Goal: Task Accomplishment & Management: Manage account settings

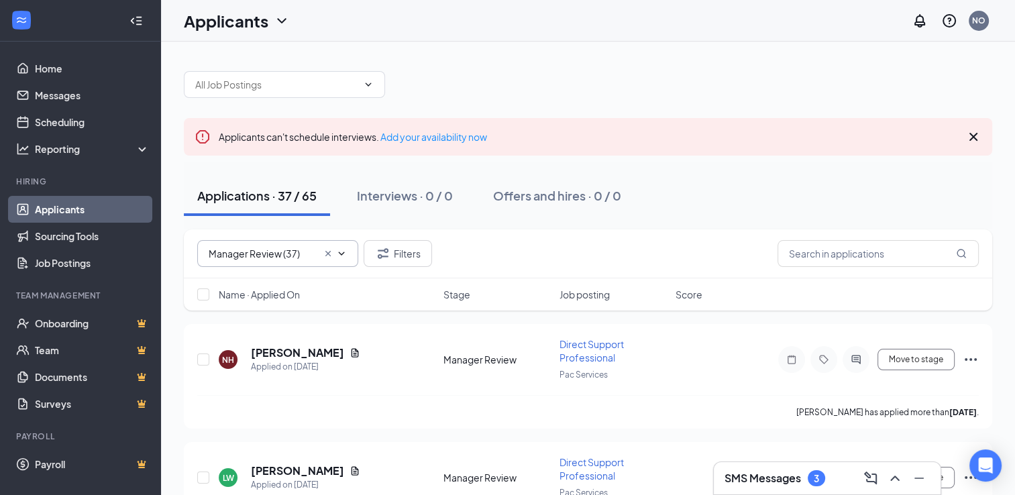
click at [275, 251] on input "Manager Review (37)" at bounding box center [263, 253] width 109 height 15
click at [258, 282] on div "Manager Review (37)" at bounding box center [264, 279] width 91 height 15
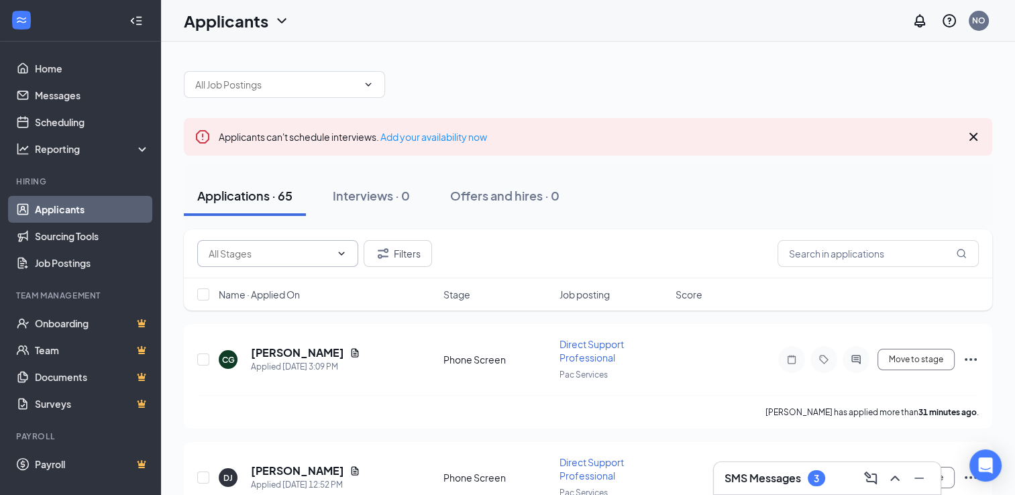
click at [309, 259] on input "text" at bounding box center [270, 253] width 122 height 15
click at [270, 283] on div "Manager Review (37)" at bounding box center [264, 279] width 91 height 15
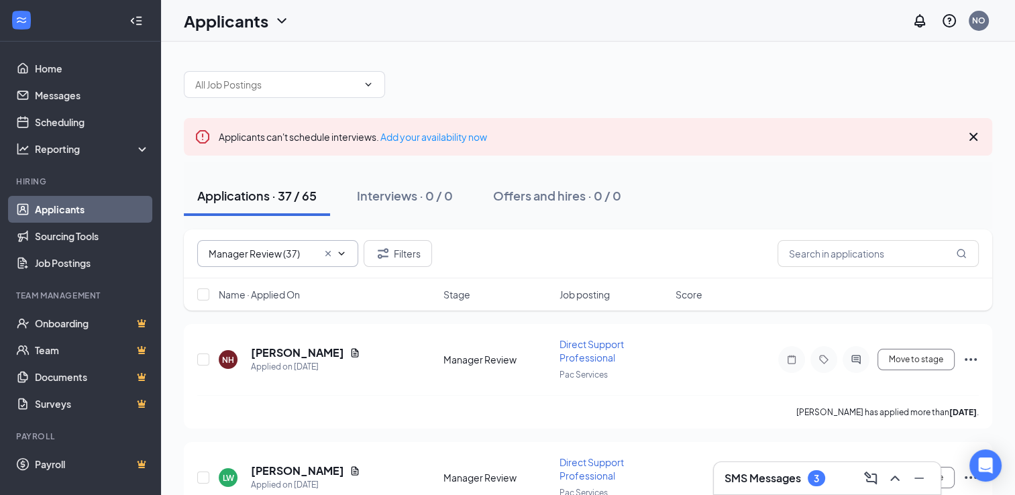
click at [346, 252] on icon "ChevronDown" at bounding box center [341, 253] width 11 height 11
click at [305, 252] on input "Manager Review (37)" at bounding box center [263, 253] width 109 height 15
click at [248, 308] on div "Phone Screen (28)" at bounding box center [259, 310] width 80 height 15
type input "Phone Screen (28)"
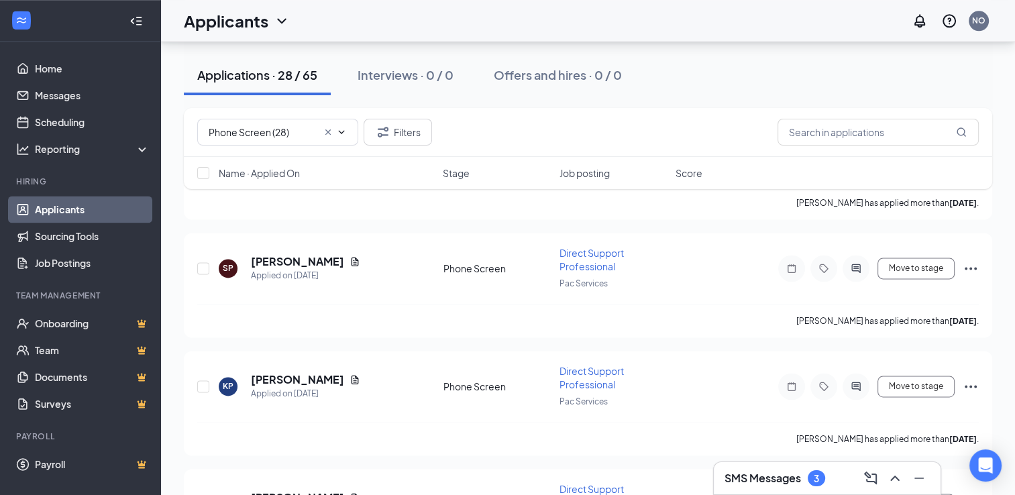
scroll to position [1946, 0]
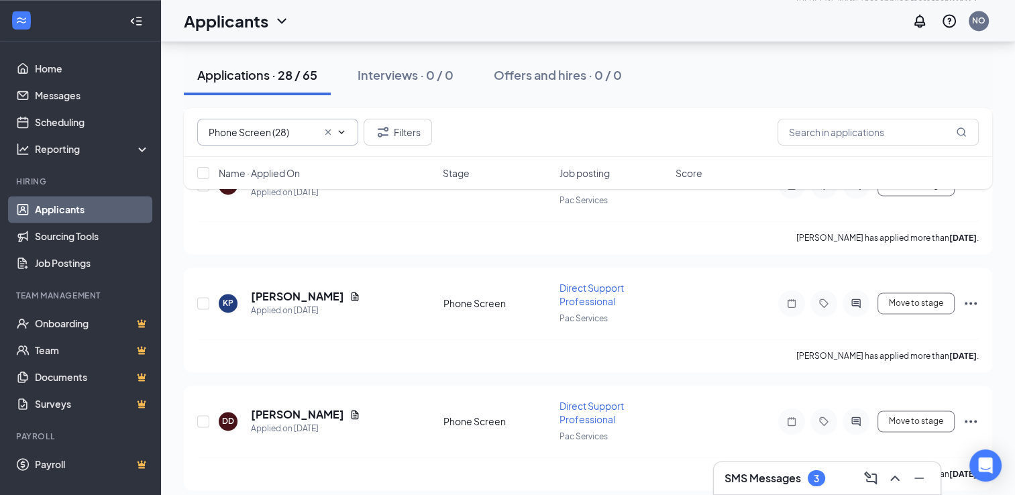
click at [328, 130] on icon "Cross" at bounding box center [328, 132] width 11 height 11
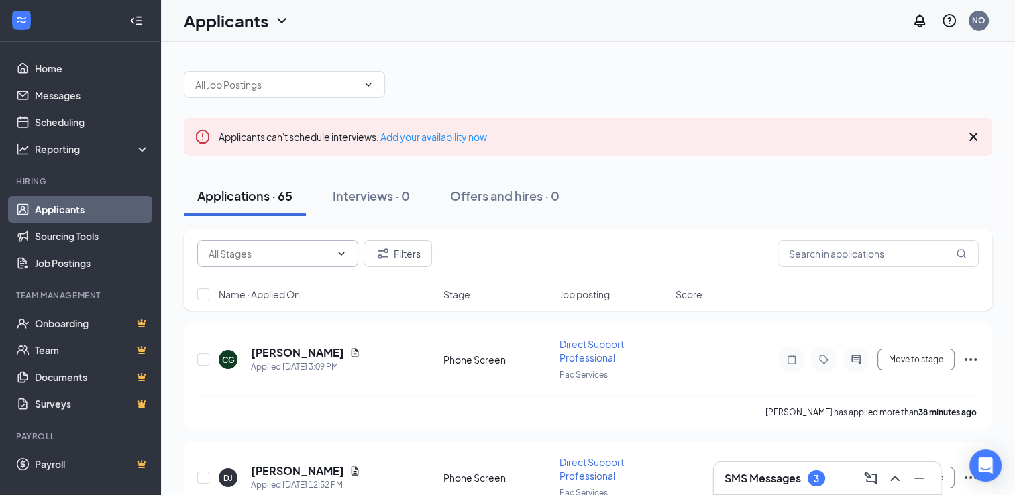
click at [336, 258] on icon "ChevronDown" at bounding box center [341, 253] width 11 height 11
click at [303, 252] on input "text" at bounding box center [270, 253] width 122 height 15
click at [266, 277] on div "Manager Review (37)" at bounding box center [264, 279] width 91 height 15
type input "Manager Review (37)"
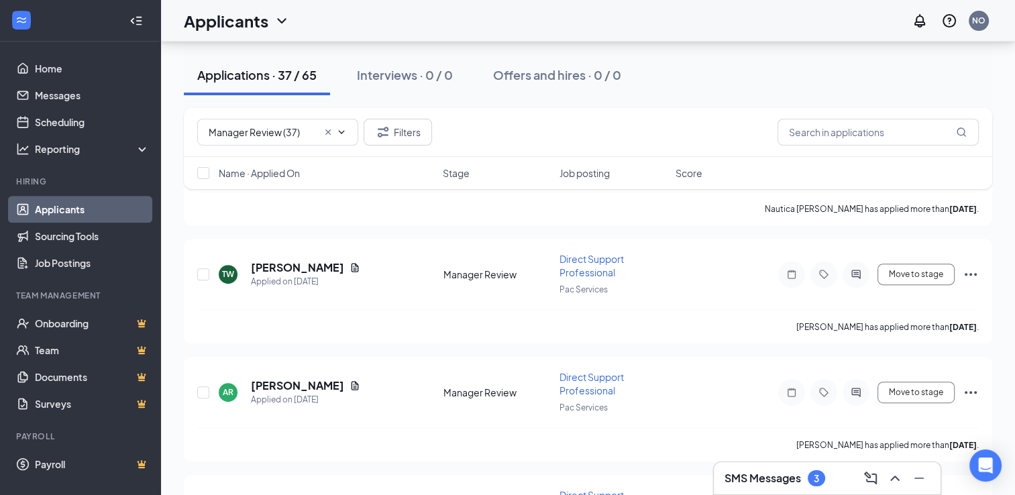
scroll to position [805, 0]
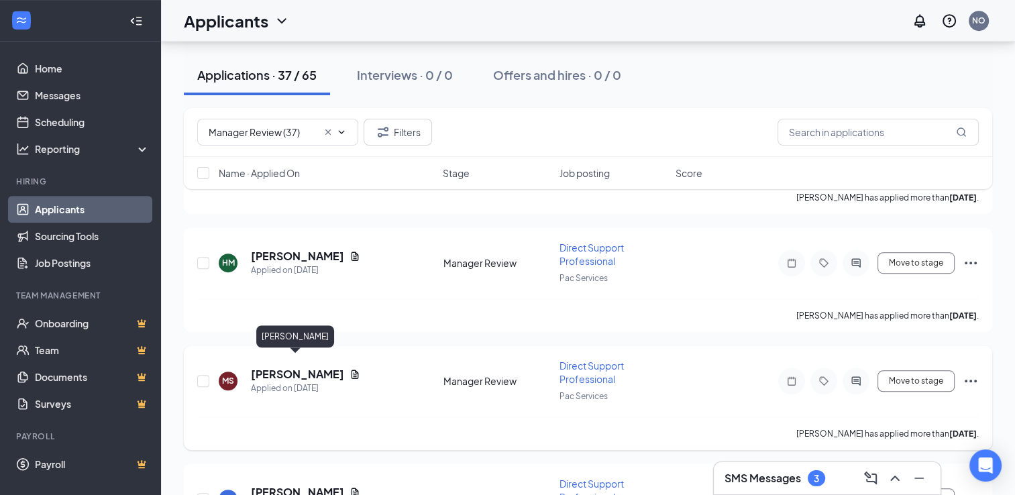
click at [284, 367] on h5 "[PERSON_NAME]" at bounding box center [297, 374] width 93 height 15
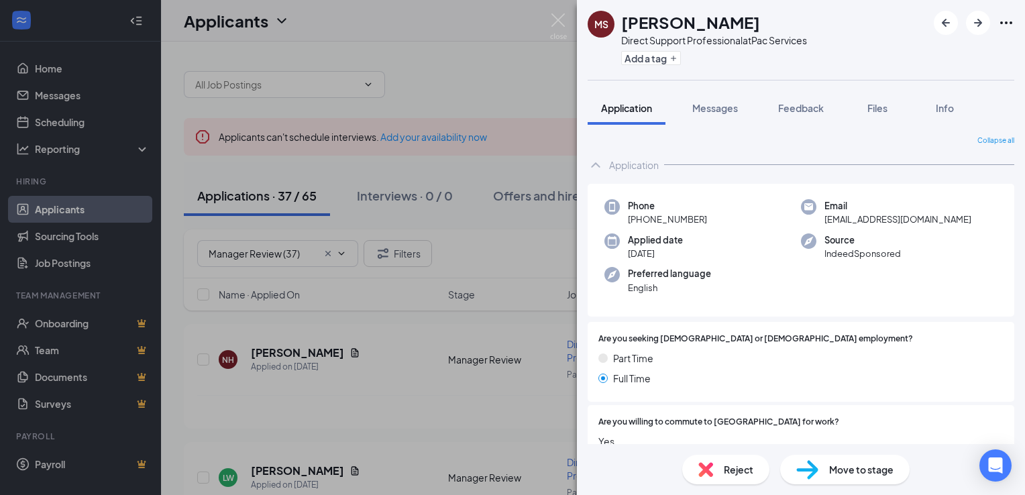
drag, startPoint x: 526, startPoint y: 29, endPoint x: 556, endPoint y: 17, distance: 31.7
click at [526, 29] on div "[PERSON_NAME] Direct Support Professional at Pac Services Add a tag Application…" at bounding box center [512, 247] width 1025 height 495
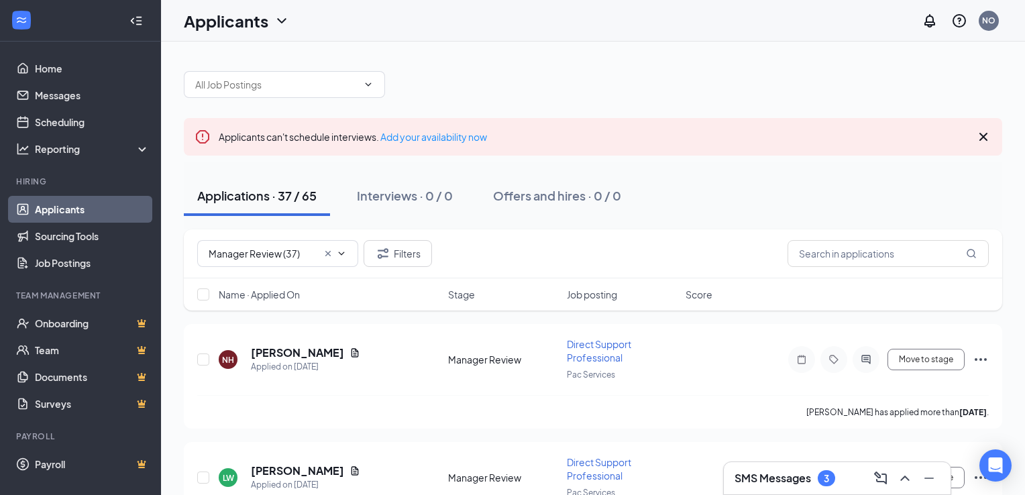
drag, startPoint x: 556, startPoint y: 17, endPoint x: 543, endPoint y: 30, distance: 17.6
click at [556, 17] on div "Applicants NO" at bounding box center [593, 21] width 864 height 42
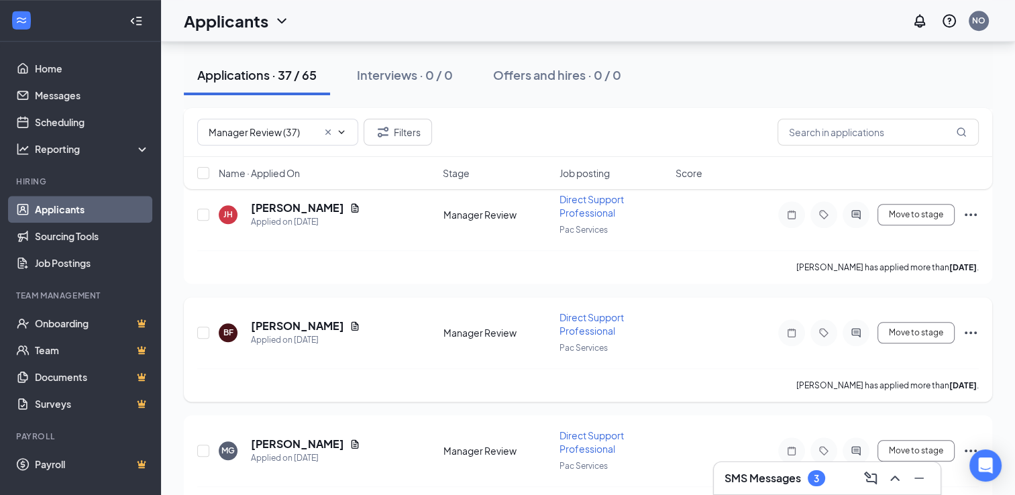
scroll to position [1275, 0]
